Goal: Task Accomplishment & Management: Use online tool/utility

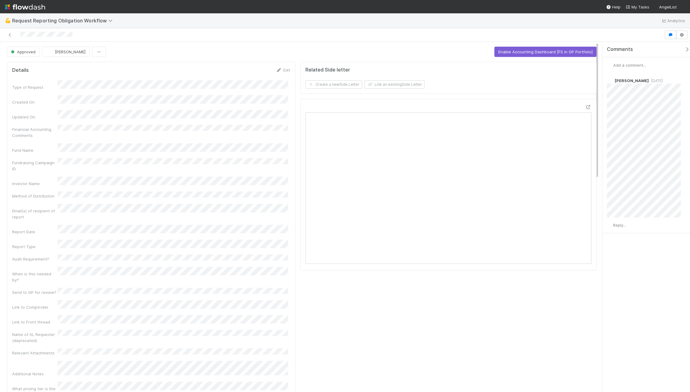
scroll to position [4, 0]
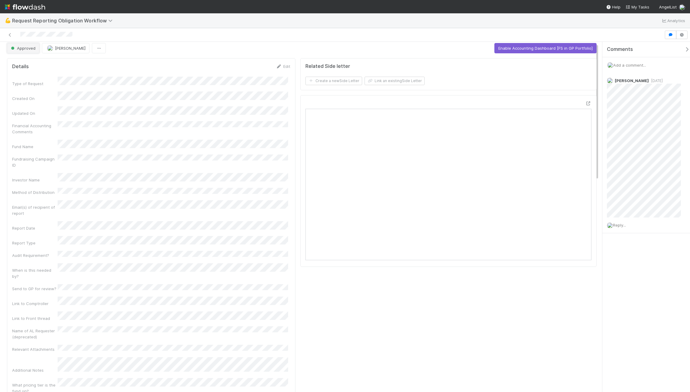
click at [34, 51] on button "Approved" at bounding box center [23, 48] width 32 height 10
click at [205, 25] on div at bounding box center [345, 196] width 690 height 392
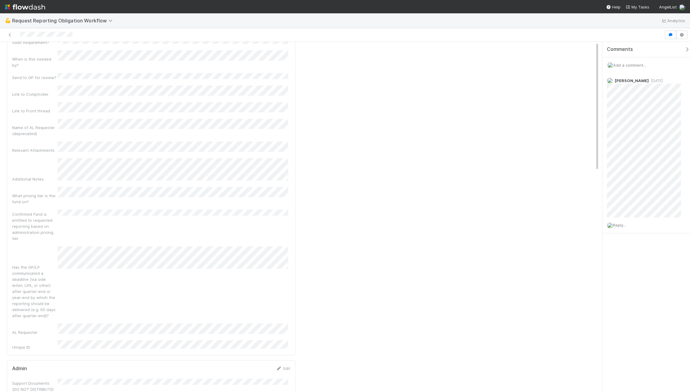
scroll to position [0, 0]
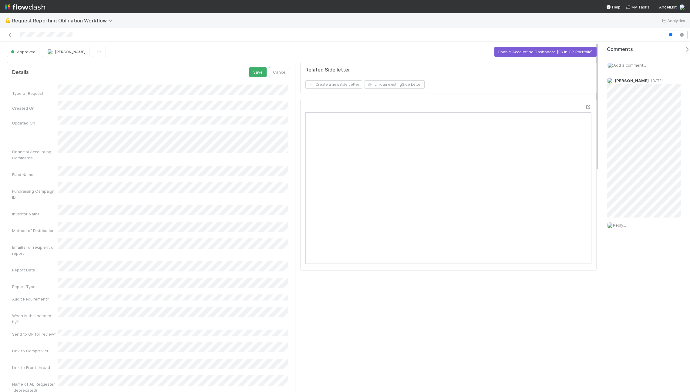
click at [347, 319] on div "Related Side letter Create a new Side Letter Link an existing Side Letter" at bounding box center [448, 378] width 301 height 639
click at [286, 78] on form "Details Save Cancel Type of Request Created On Updated On Financial Accounting …" at bounding box center [151, 337] width 278 height 540
click at [286, 76] on button "Cancel" at bounding box center [279, 72] width 21 height 10
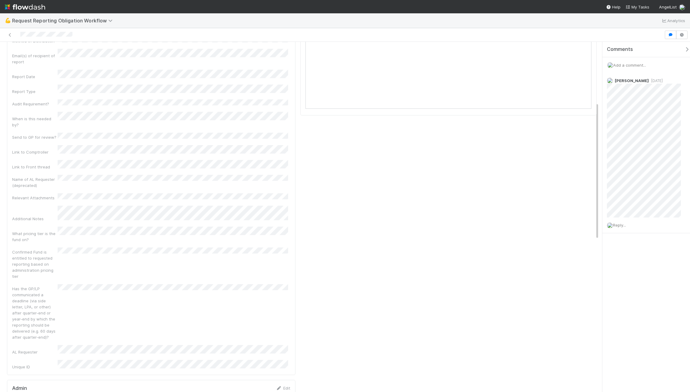
scroll to position [71, 0]
click at [29, 5] on img at bounding box center [25, 7] width 40 height 10
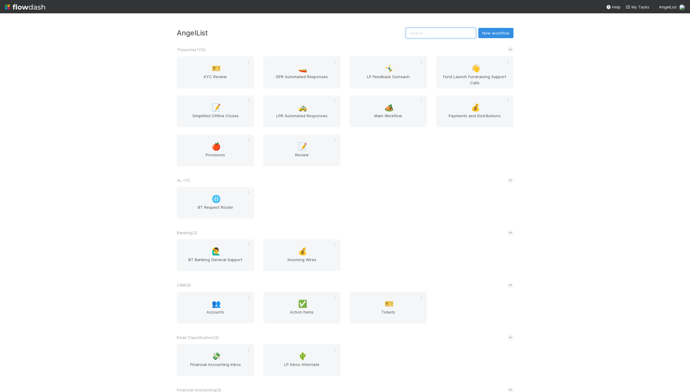
click at [446, 32] on input "text" at bounding box center [441, 33] width 70 height 10
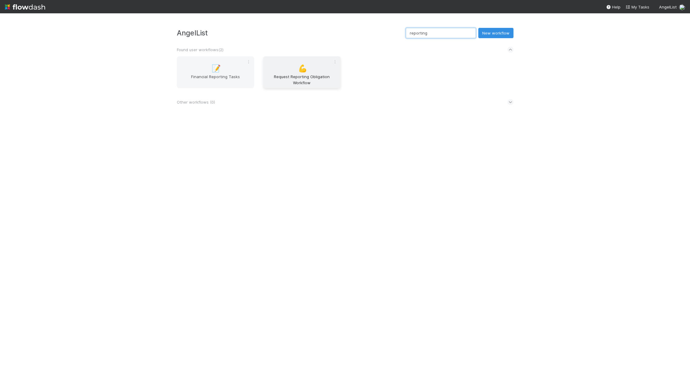
type input "reporting"
click at [300, 71] on span "💪" at bounding box center [302, 69] width 9 height 8
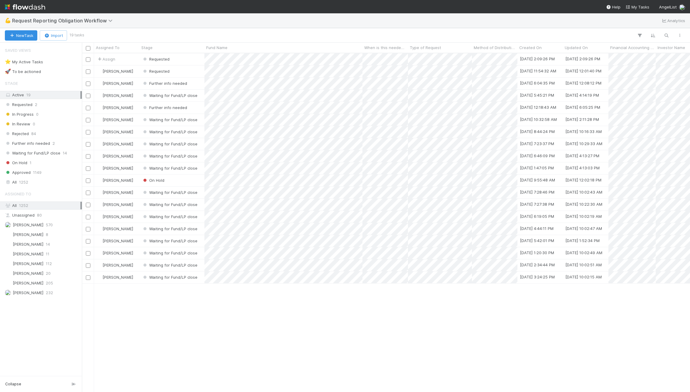
scroll to position [334, 603]
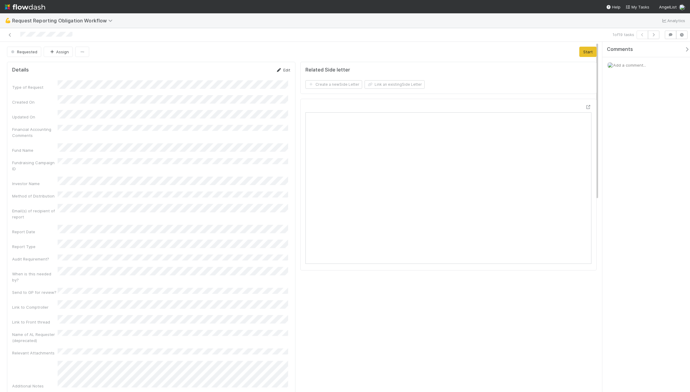
click at [276, 68] on icon at bounding box center [279, 70] width 6 height 4
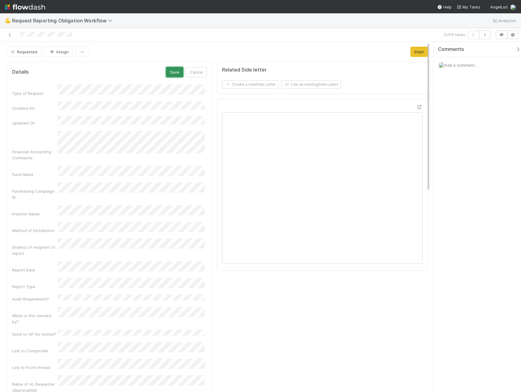
click at [174, 71] on button "Save" at bounding box center [174, 72] width 17 height 10
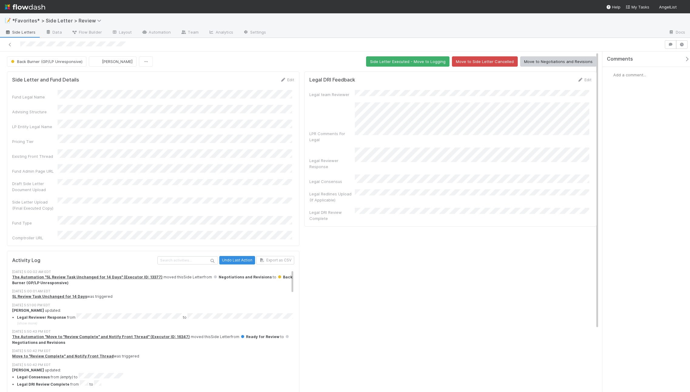
click at [300, 48] on div at bounding box center [331, 44] width 659 height 8
click at [305, 28] on div at bounding box center [467, 33] width 392 height 10
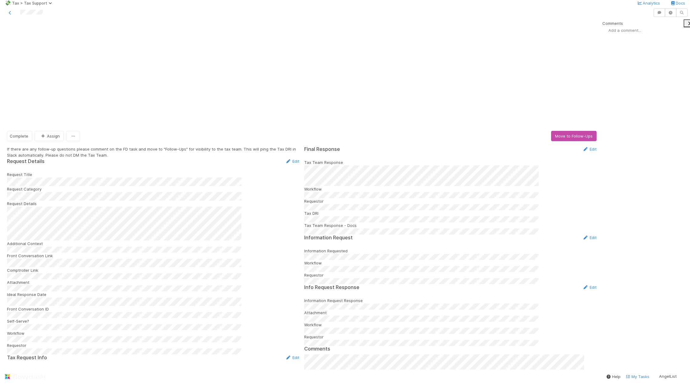
click at [588, 146] on div "Final Response Edit Tax Team Response Workflow Requestor Tax DRI Tax Team Respo…" at bounding box center [450, 190] width 292 height 89
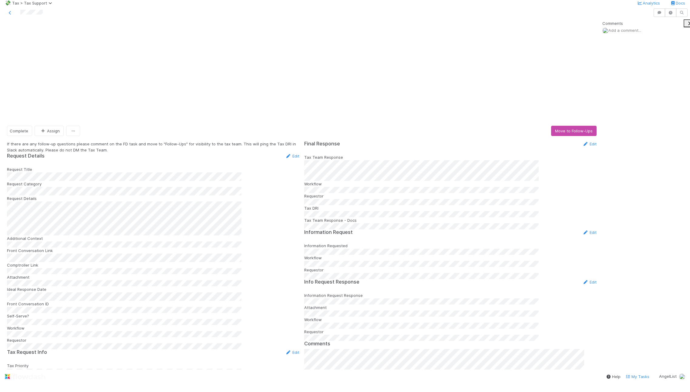
click at [352, 141] on form "Final Response Edit Tax Team Response Workflow Requestor Tax DRI Tax Team Respo…" at bounding box center [450, 185] width 292 height 89
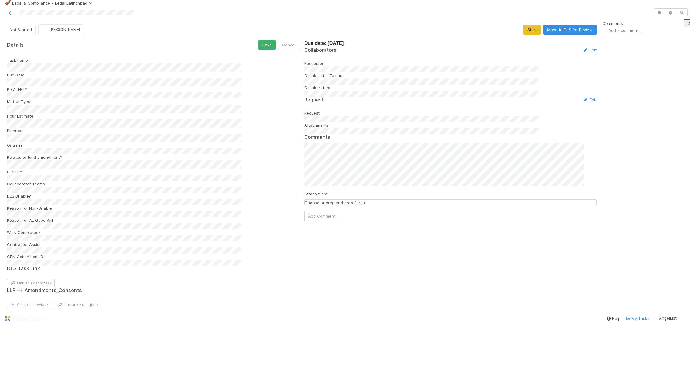
click at [64, 111] on div "Task name Due Date P0 ALERT? Matter Type Hour Estimate Planned Ontime? Relates …" at bounding box center [153, 161] width 292 height 209
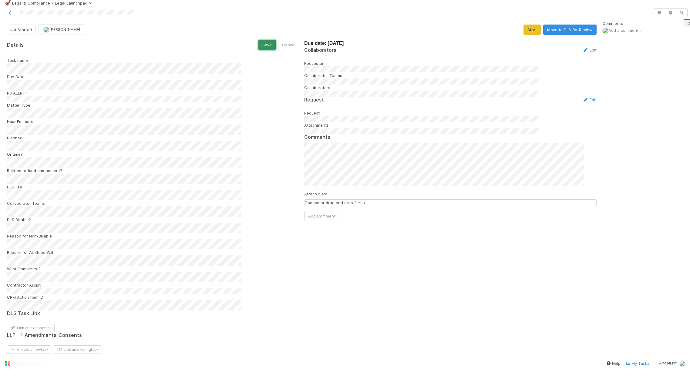
click at [268, 50] on button "Save" at bounding box center [266, 45] width 17 height 10
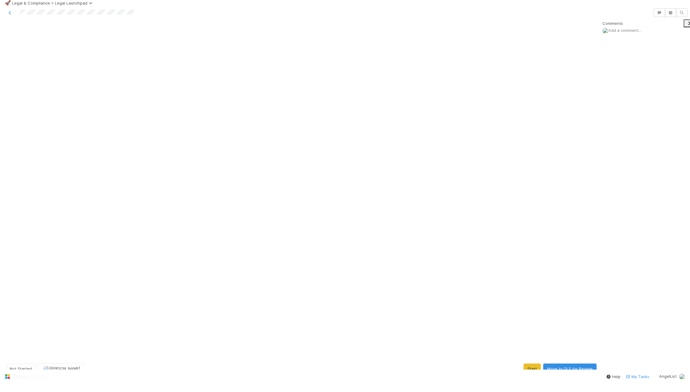
click at [329, 6] on div "🚀 Legal & Compliance > Legal Launchpad" at bounding box center [345, 3] width 690 height 6
click at [629, 33] on span "Add a comment..." at bounding box center [624, 30] width 33 height 5
click at [630, 33] on span "Add a comment..." at bounding box center [624, 30] width 33 height 5
drag, startPoint x: 627, startPoint y: 66, endPoint x: 630, endPoint y: 66, distance: 3.3
click at [630, 33] on span "Add a comment..." at bounding box center [624, 30] width 33 height 5
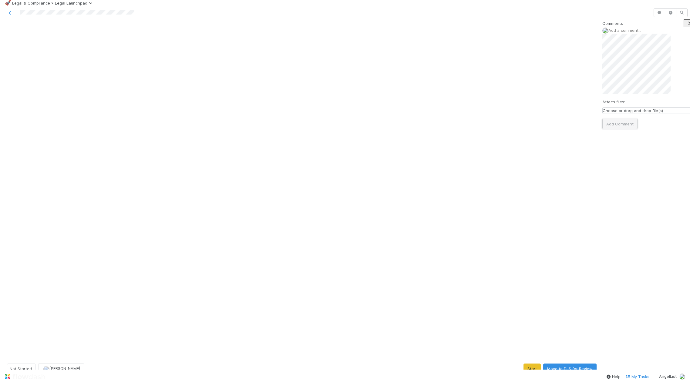
click at [625, 129] on button "Add Comment" at bounding box center [619, 124] width 35 height 10
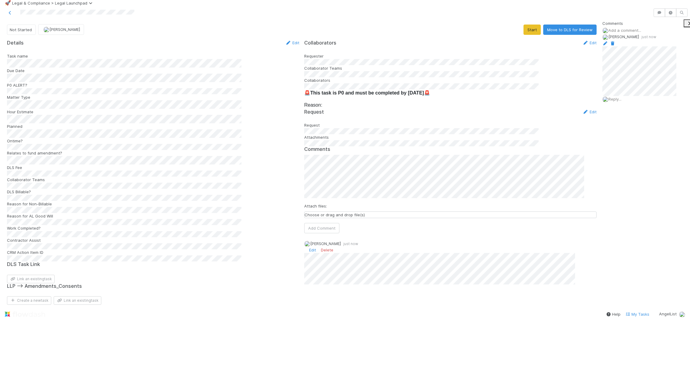
click at [416, 6] on div "🚀 Legal & Compliance > Legal Launchpad" at bounding box center [345, 3] width 690 height 6
click at [185, 46] on div "Details Edit" at bounding box center [153, 43] width 292 height 6
click at [408, 19] on div at bounding box center [345, 12] width 690 height 13
